Goal: Complete application form

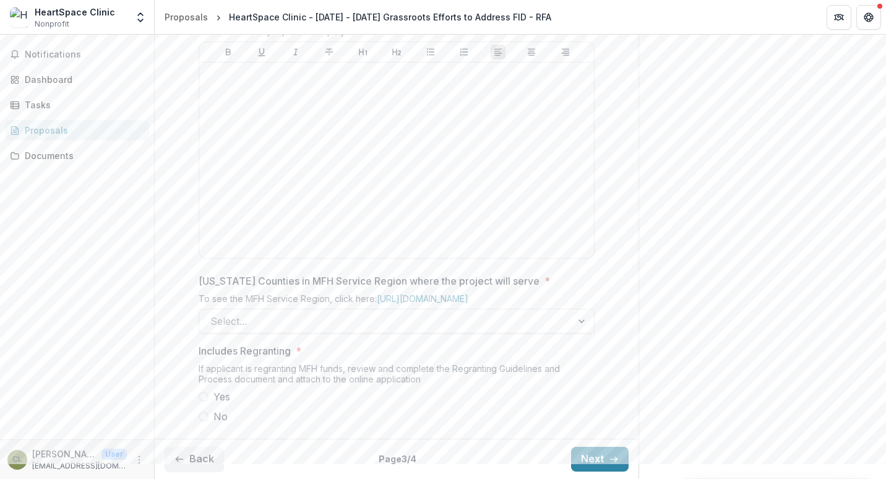
scroll to position [707, 0]
click at [414, 322] on div at bounding box center [385, 321] width 350 height 17
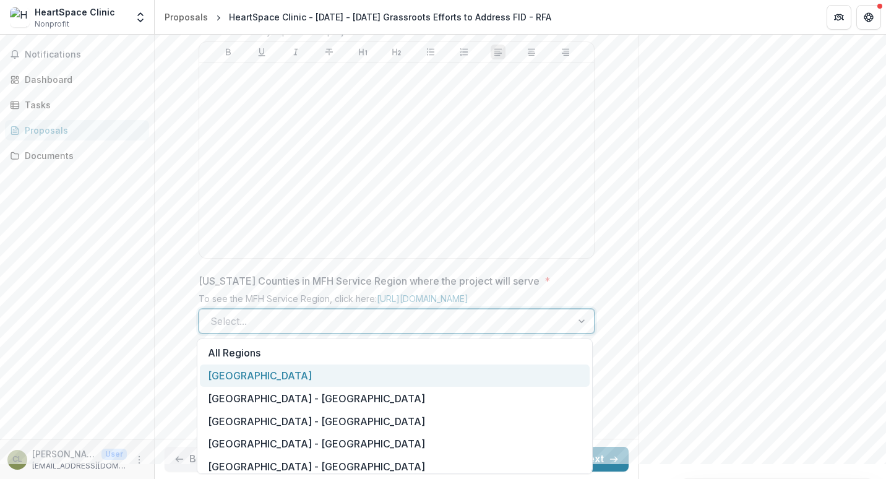
click at [384, 374] on div "[GEOGRAPHIC_DATA]" at bounding box center [395, 376] width 390 height 23
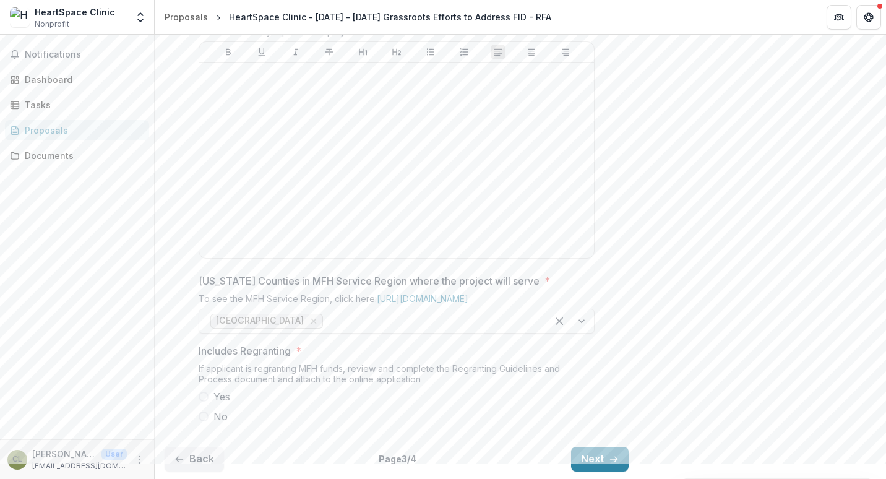
click at [201, 416] on span at bounding box center [204, 417] width 10 height 10
click at [579, 465] on button "Next" at bounding box center [600, 459] width 58 height 25
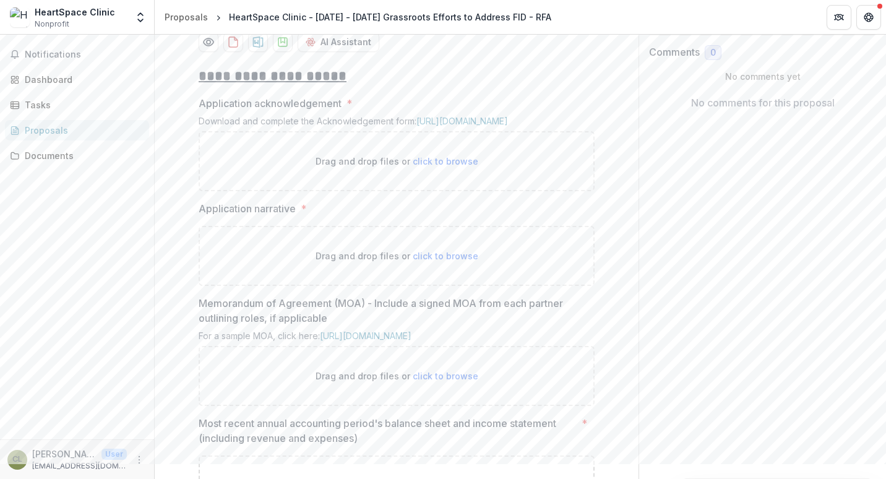
scroll to position [274, 0]
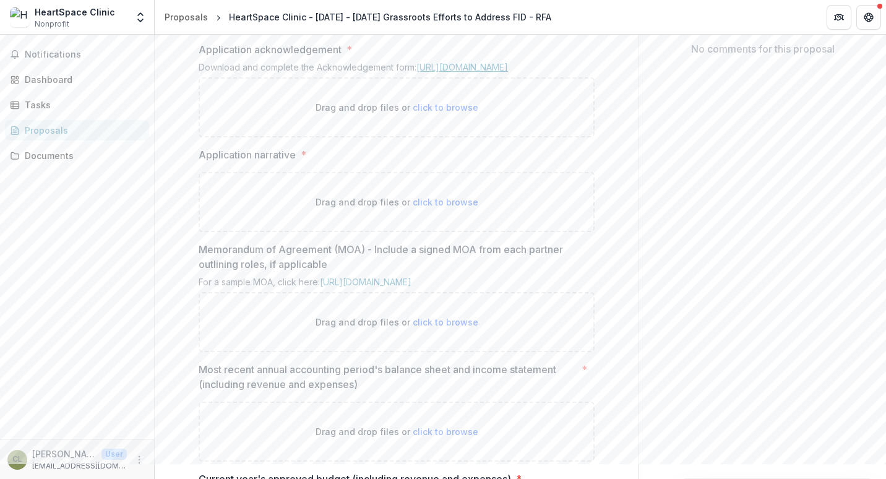
click at [456, 72] on link "[URL][DOMAIN_NAME]" at bounding box center [463, 67] width 92 height 11
click at [469, 72] on link "[URL][DOMAIN_NAME]" at bounding box center [463, 67] width 92 height 11
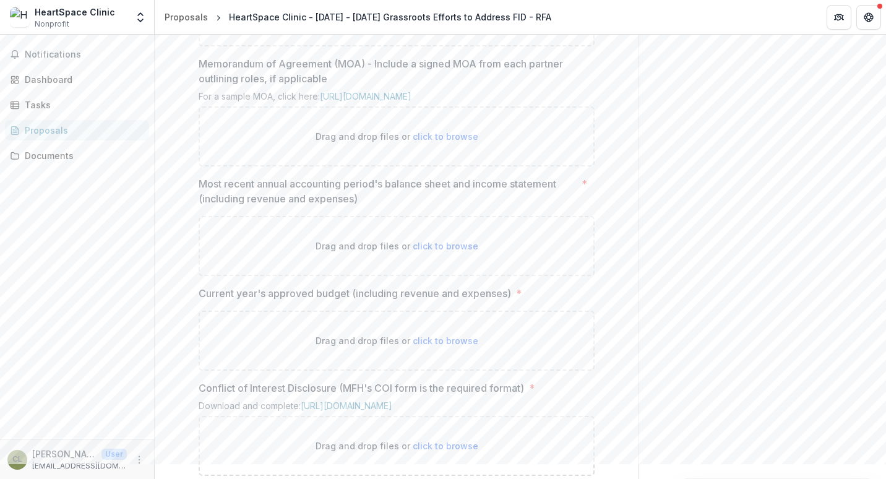
scroll to position [584, 0]
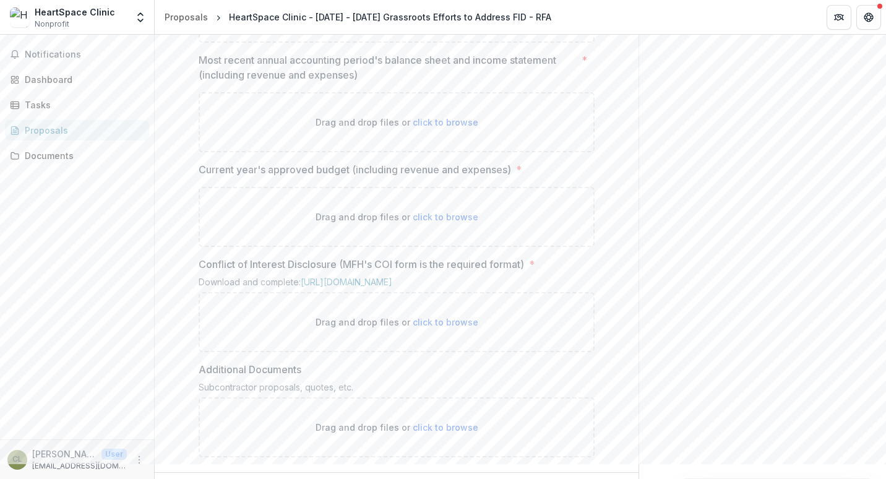
click at [430, 129] on p "Drag and drop files or click to browse" at bounding box center [397, 122] width 163 height 13
type input "**********"
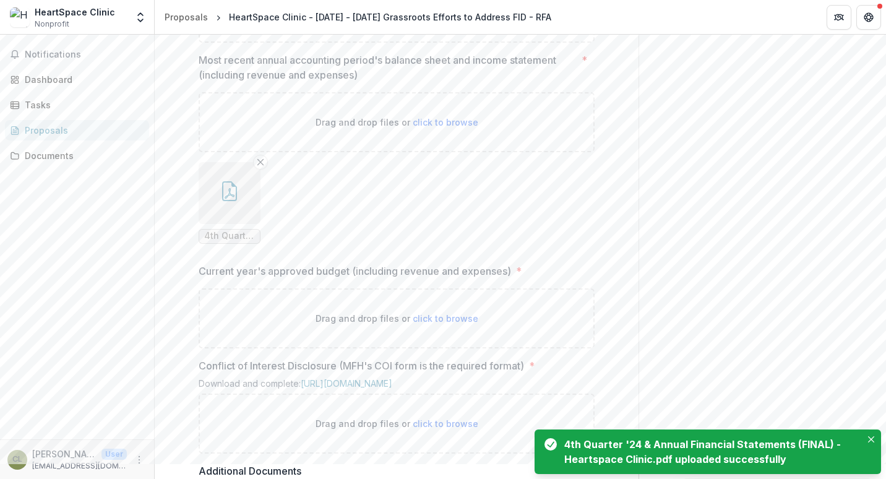
click at [665, 228] on div "Send comments or questions to [US_STATE] Foundation for Health in the box below…" at bounding box center [763, 32] width 248 height 1163
click at [871, 441] on icon "Close" at bounding box center [871, 439] width 6 height 6
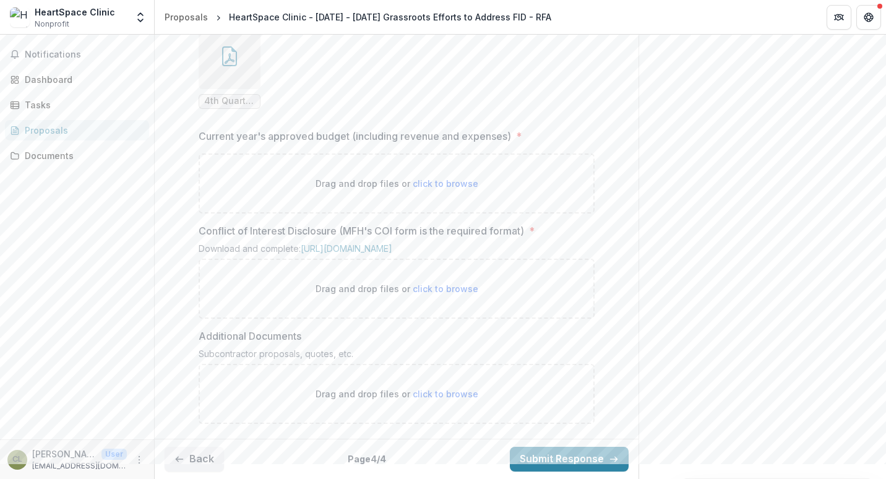
scroll to position [769, 0]
click at [337, 254] on link "[URL][DOMAIN_NAME]" at bounding box center [347, 248] width 92 height 11
click at [434, 294] on span "click to browse" at bounding box center [446, 288] width 66 height 11
type input "**********"
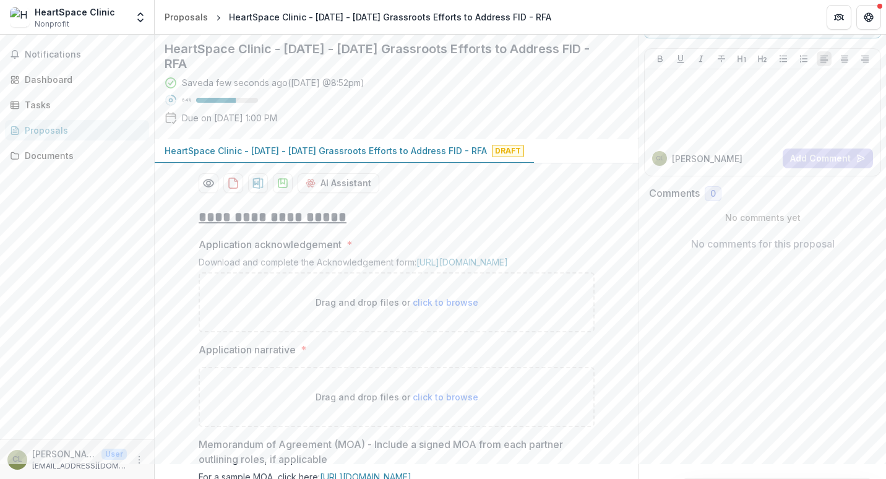
scroll to position [124, 0]
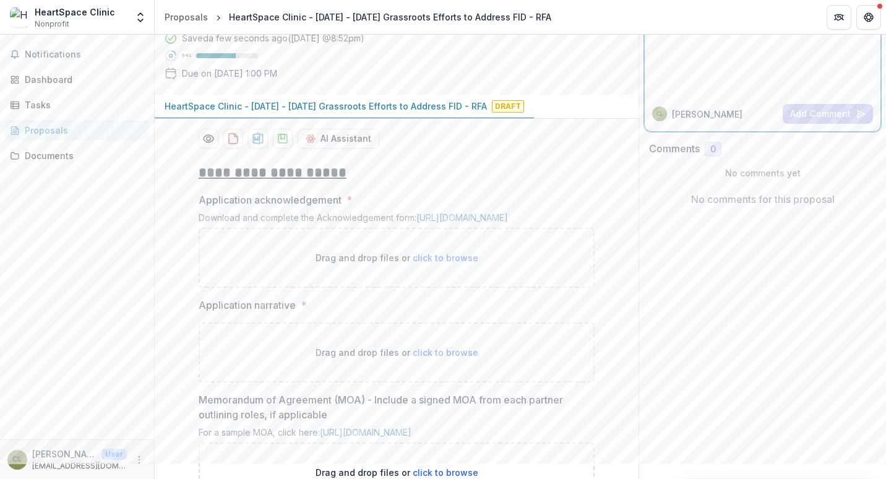
click at [684, 46] on div at bounding box center [763, 61] width 226 height 62
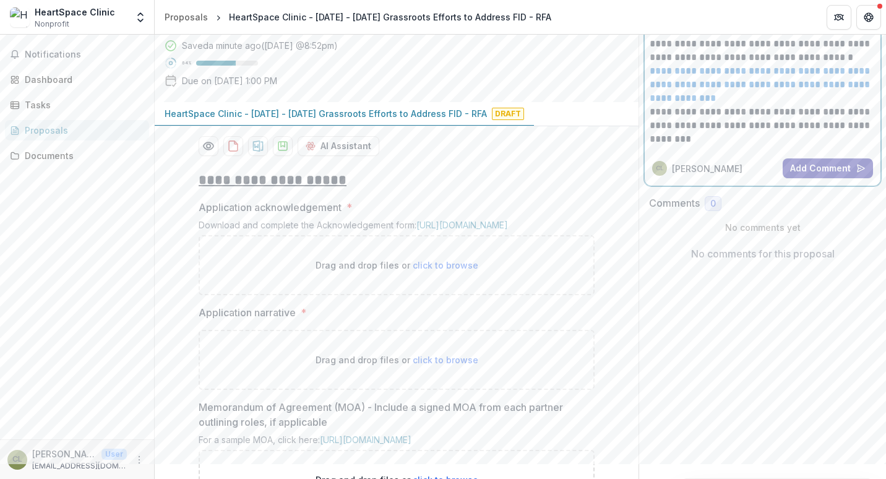
click at [844, 170] on button "Add Comment" at bounding box center [828, 168] width 90 height 20
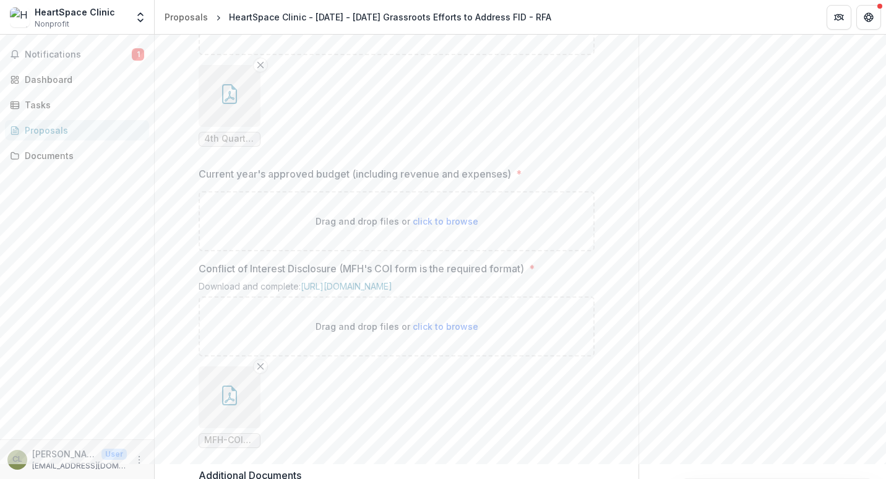
scroll to position [920, 0]
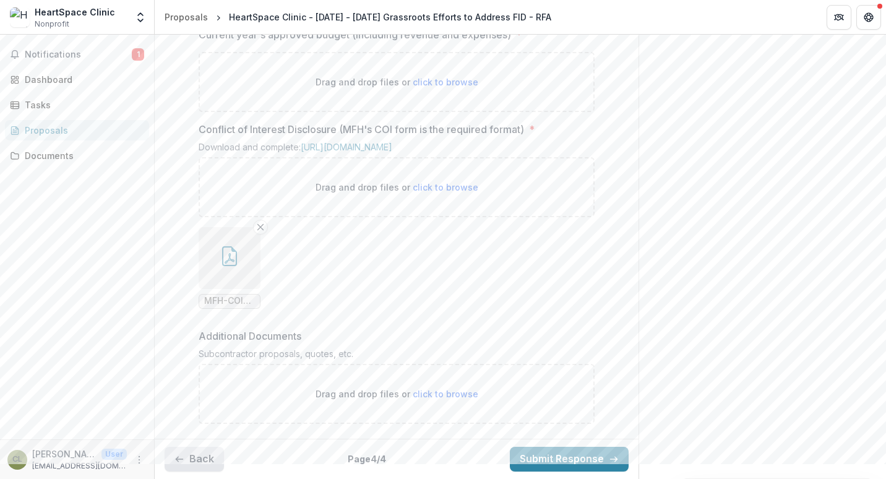
click at [193, 452] on button "Back" at bounding box center [194, 459] width 59 height 25
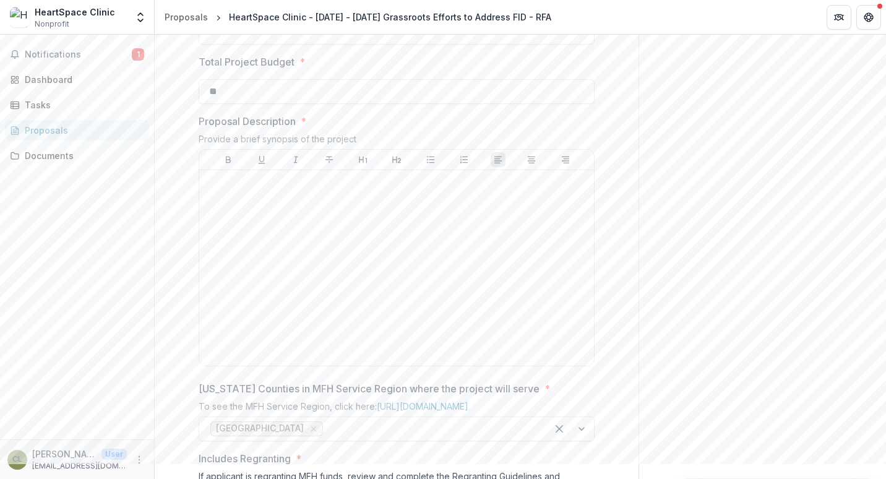
scroll to position [460, 0]
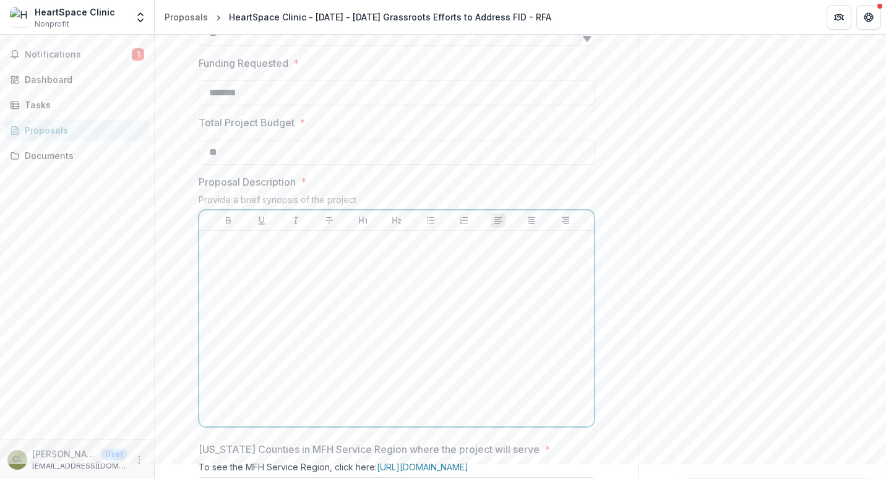
click at [424, 397] on div at bounding box center [396, 329] width 385 height 186
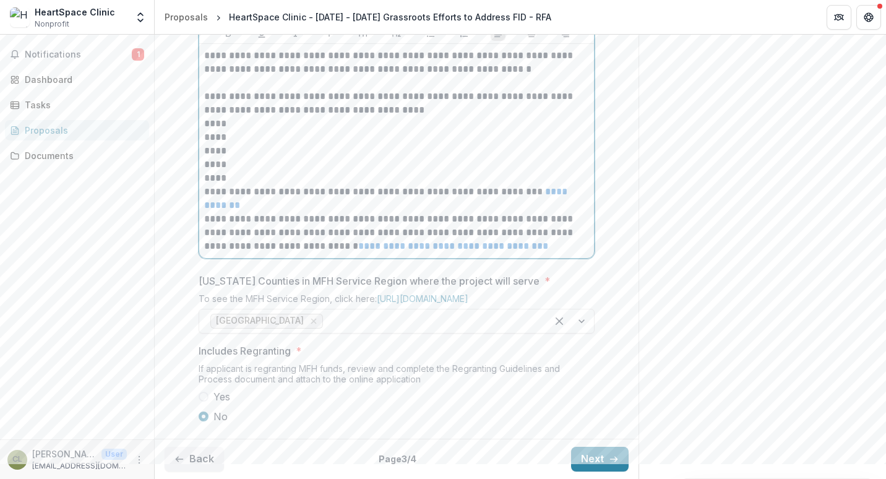
scroll to position [726, 0]
click at [45, 57] on span "Notifications" at bounding box center [78, 55] width 107 height 11
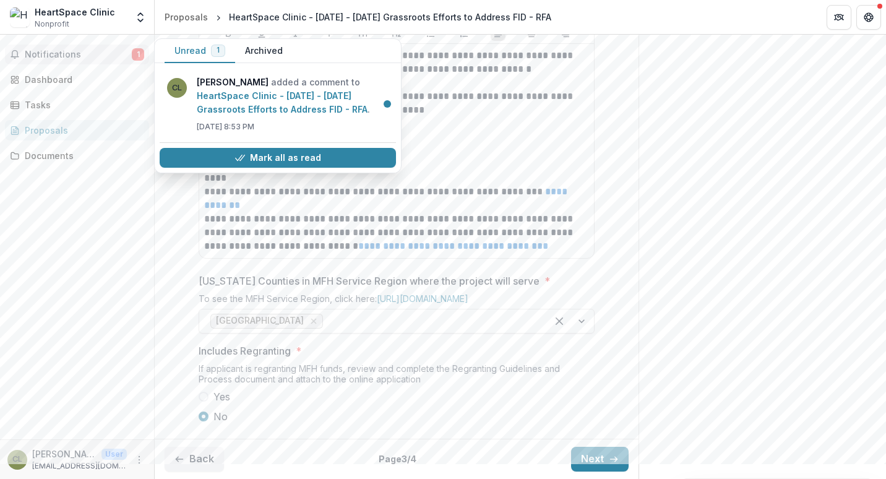
click at [65, 204] on div "Notifications 1 Unread 1 Archived CL [PERSON_NAME] added a comment to HeartSpac…" at bounding box center [77, 237] width 154 height 405
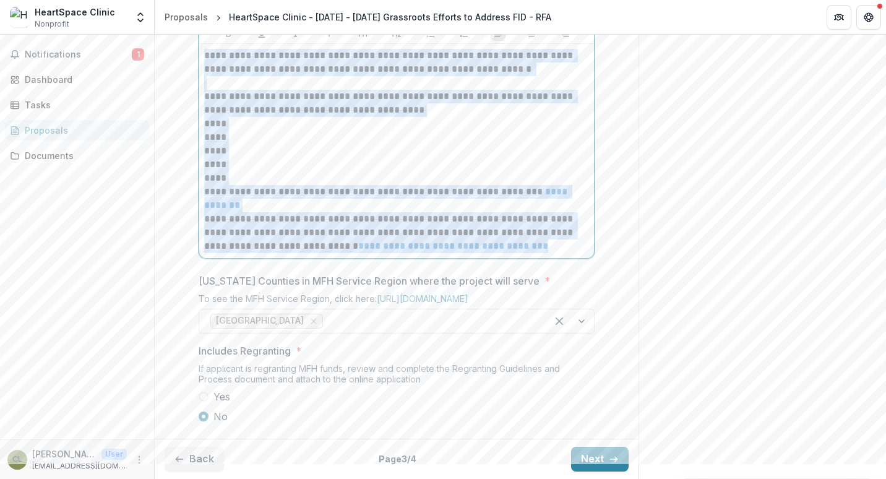
drag, startPoint x: 204, startPoint y: 57, endPoint x: 579, endPoint y: 253, distance: 423.3
click at [579, 253] on div "**********" at bounding box center [396, 151] width 395 height 214
copy div "**********"
